Goal: Information Seeking & Learning: Find specific fact

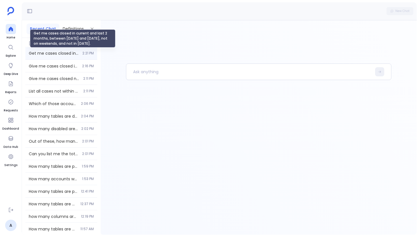
click at [46, 50] on span "Get me cases closed in current and last 2 months, between [DATE] and [DATE], no…" at bounding box center [54, 53] width 50 height 6
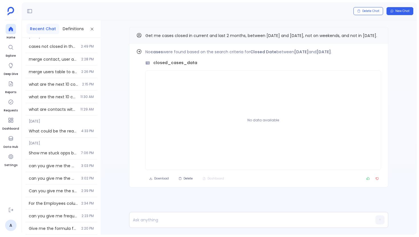
scroll to position [743, 0]
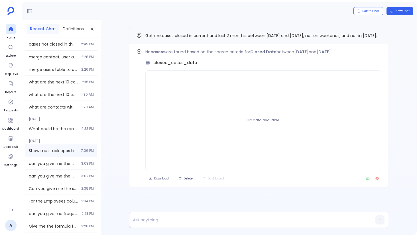
click at [76, 155] on div "Show me stuck opps based industry and segments 7:06 PM" at bounding box center [61, 151] width 72 height 13
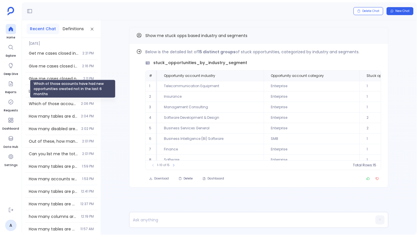
click at [68, 86] on div "Which of those accounts have had new opportunities created not in the last 6 mo…" at bounding box center [73, 89] width 86 height 18
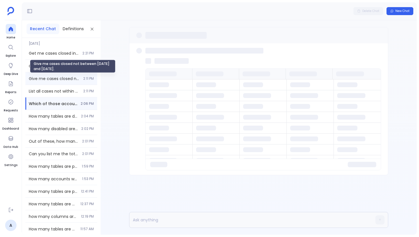
click at [70, 68] on div "Give me cases closed not between [DATE] and [DATE]." at bounding box center [73, 66] width 86 height 13
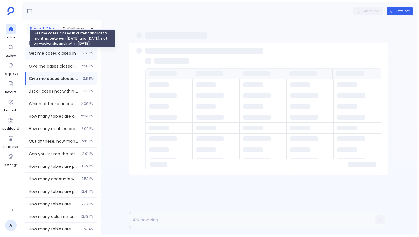
click at [70, 51] on span "Get me cases closed in current and last 2 months, between [DATE] and [DATE], no…" at bounding box center [54, 53] width 50 height 6
